Goal: Task Accomplishment & Management: Use online tool/utility

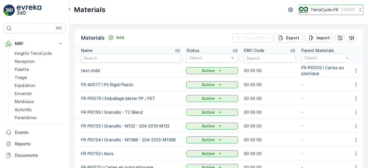
click at [332, 7] on p "TerraCycle-FR" at bounding box center [324, 10] width 28 height 6
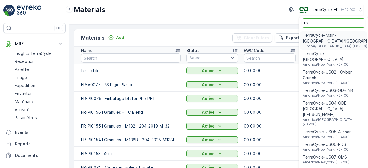
type input "us"
click at [335, 167] on span "TerraCycle-US08-Aurora" at bounding box center [334, 170] width 62 height 6
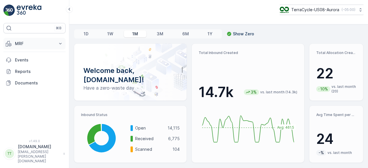
click at [19, 39] on button "MRF" at bounding box center [34, 43] width 62 height 11
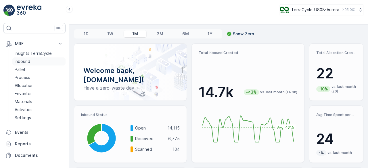
click at [24, 60] on p "Inbound" at bounding box center [23, 62] width 16 height 6
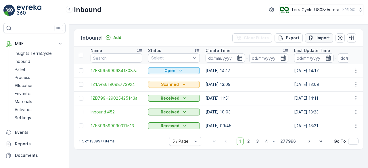
click at [322, 37] on p "Import" at bounding box center [322, 38] width 13 height 6
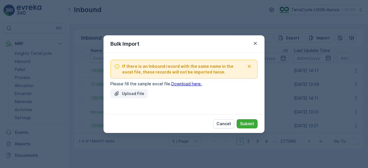
click at [130, 93] on p "Upload File" at bounding box center [133, 94] width 22 height 6
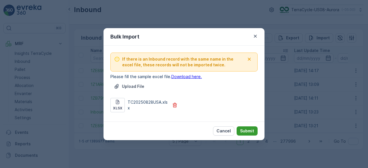
click at [249, 128] on p "Submit" at bounding box center [247, 131] width 14 height 6
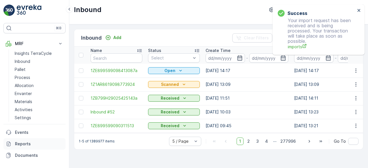
click at [35, 142] on p "Reports" at bounding box center [39, 144] width 48 height 6
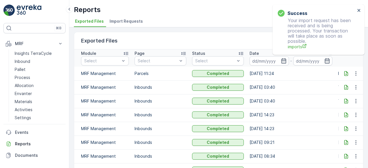
click at [125, 21] on span "Import Requests" at bounding box center [126, 21] width 33 height 6
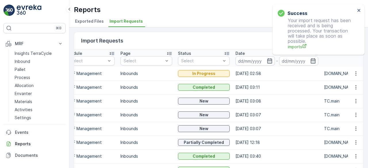
scroll to position [0, 14]
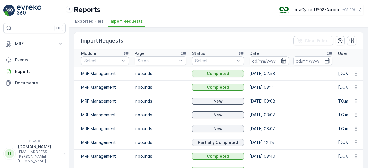
click at [301, 9] on p "TerraCycle-US08-Aurora" at bounding box center [315, 10] width 48 height 6
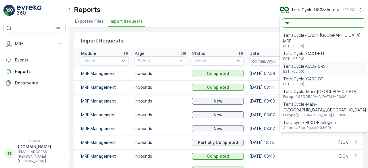
type input "ca"
click at [307, 51] on span "TerraCycle-CA01-FTI" at bounding box center [303, 54] width 41 height 6
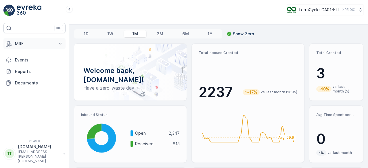
click at [26, 43] on p "MRF" at bounding box center [34, 44] width 39 height 6
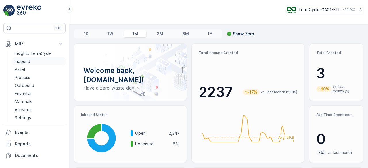
click at [26, 62] on p "Inbound" at bounding box center [23, 62] width 16 height 6
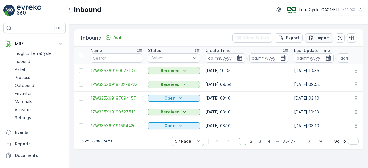
click at [324, 35] on p "Import" at bounding box center [322, 38] width 13 height 6
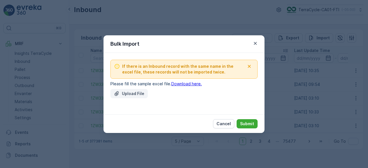
click at [138, 92] on p "Upload File" at bounding box center [133, 94] width 22 height 6
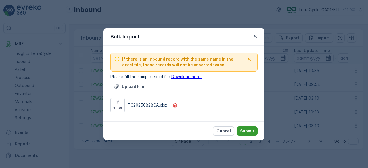
click at [251, 131] on p "Submit" at bounding box center [247, 131] width 14 height 6
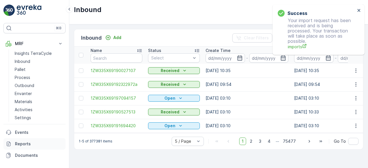
click at [27, 139] on link "Reports" at bounding box center [34, 143] width 62 height 11
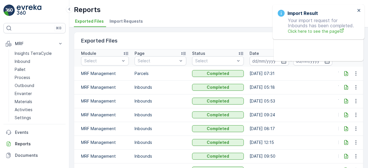
click at [121, 18] on span "Import Requests" at bounding box center [126, 21] width 33 height 6
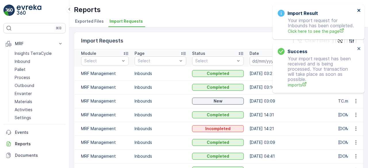
click at [358, 10] on icon "close" at bounding box center [359, 10] width 4 height 5
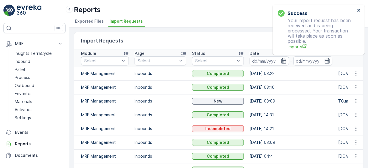
click at [358, 10] on icon "close" at bounding box center [359, 10] width 4 height 5
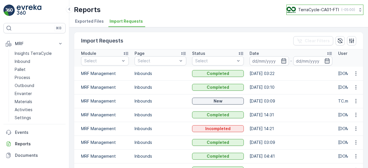
click at [316, 9] on p "TerraCycle-CA01-FTI" at bounding box center [318, 10] width 41 height 6
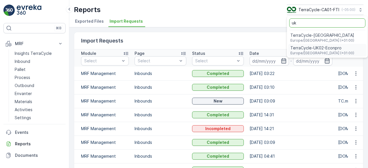
type input "uk"
click at [309, 50] on span "TerraCycle-UK02-Econpro" at bounding box center [322, 48] width 64 height 6
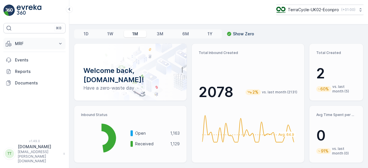
click at [35, 41] on p "MRF" at bounding box center [34, 44] width 39 height 6
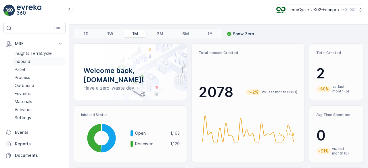
click at [29, 62] on p "Inbound" at bounding box center [23, 62] width 16 height 6
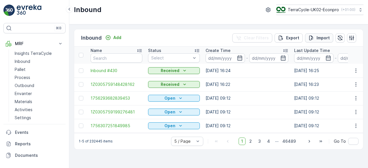
click at [314, 36] on icon "Import" at bounding box center [311, 38] width 6 height 6
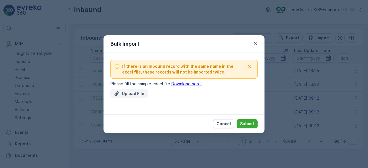
click at [139, 92] on p "Upload File" at bounding box center [133, 94] width 22 height 6
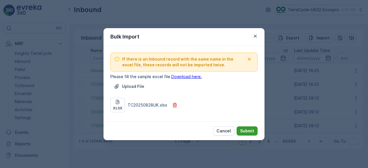
click at [244, 128] on p "Submit" at bounding box center [247, 131] width 14 height 6
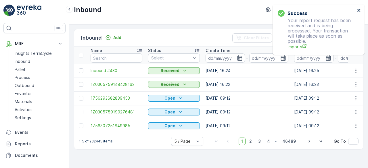
click at [359, 10] on icon "close" at bounding box center [359, 10] width 4 height 5
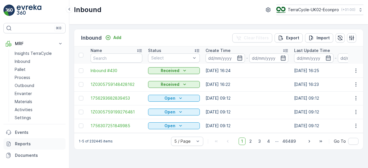
click at [31, 142] on p "Reports" at bounding box center [39, 144] width 48 height 6
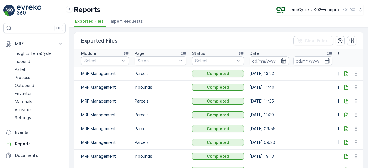
click at [128, 19] on span "Import Requests" at bounding box center [126, 21] width 33 height 6
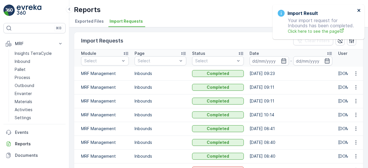
click at [359, 10] on icon "close" at bounding box center [358, 10] width 3 height 3
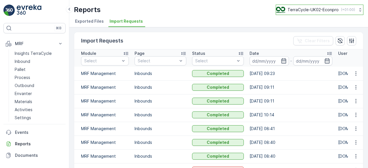
click at [317, 5] on button "TerraCycle-UK02-Econpro ( +01:00 )" at bounding box center [320, 10] width 88 height 10
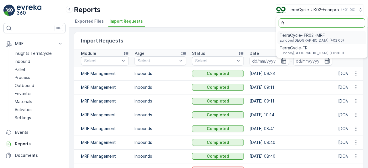
type input "fr"
click at [304, 35] on span "TerraCycle- FR02 -MRF" at bounding box center [312, 35] width 64 height 6
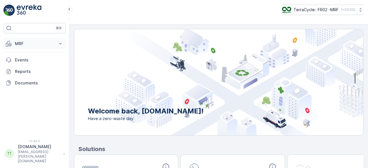
click at [45, 45] on p "MRF" at bounding box center [34, 44] width 39 height 6
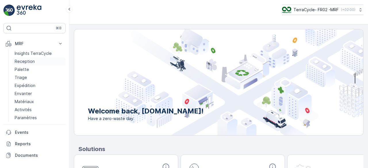
click at [32, 61] on p "Reception" at bounding box center [25, 62] width 20 height 6
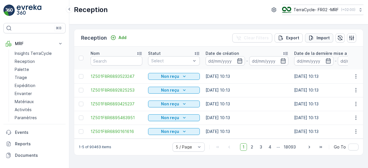
click at [324, 36] on p "Import" at bounding box center [322, 38] width 13 height 6
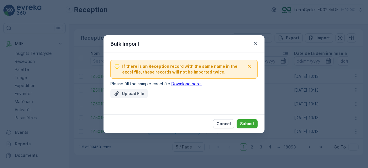
click at [135, 90] on button "Upload File" at bounding box center [128, 93] width 37 height 9
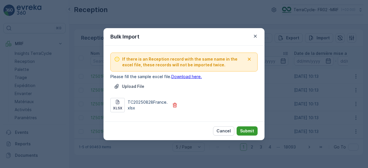
click at [247, 130] on p "Submit" at bounding box center [247, 131] width 14 height 6
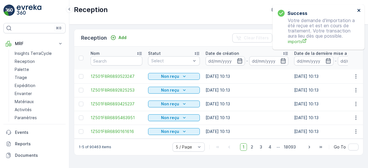
click at [359, 10] on icon "close" at bounding box center [358, 10] width 3 height 3
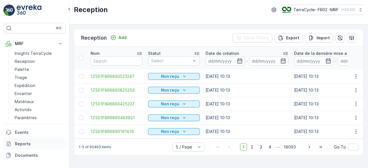
click at [19, 141] on p "Reports" at bounding box center [39, 144] width 48 height 6
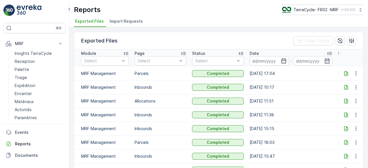
click at [128, 21] on span "Import Requests" at bounding box center [126, 21] width 33 height 6
